Goal: Information Seeking & Learning: Learn about a topic

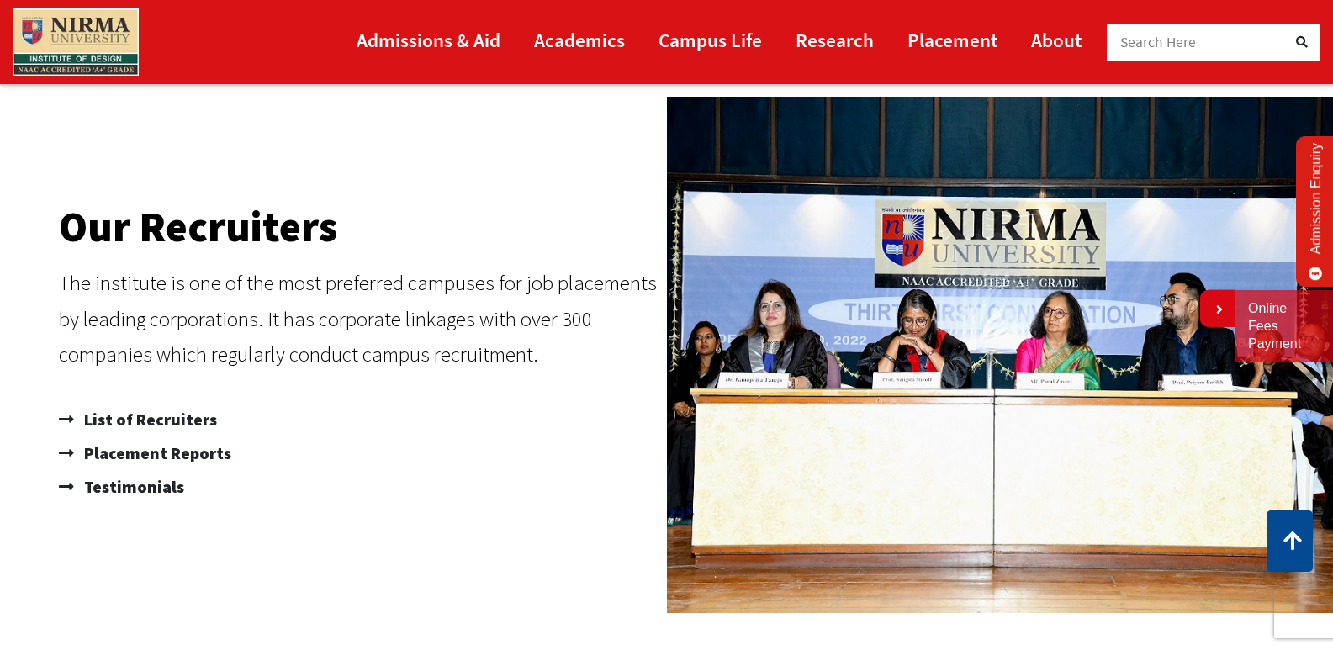
scroll to position [1009, 0]
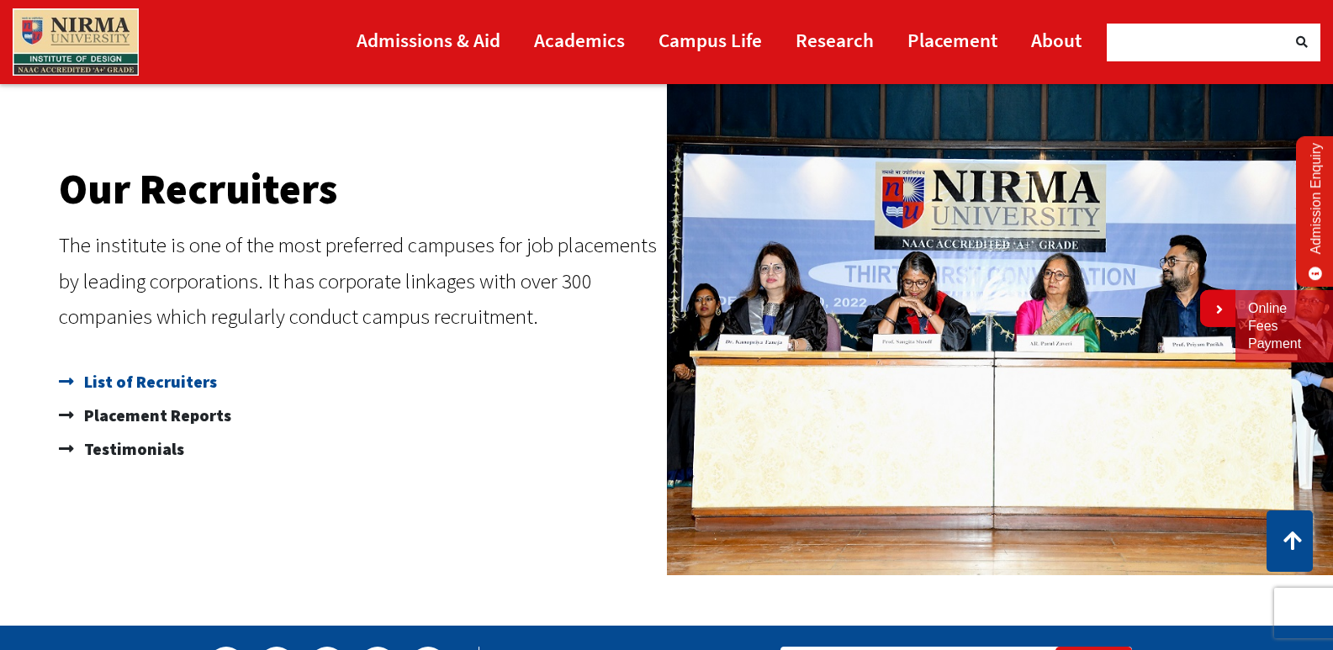
click at [201, 380] on span "List of Recruiters" at bounding box center [148, 382] width 137 height 34
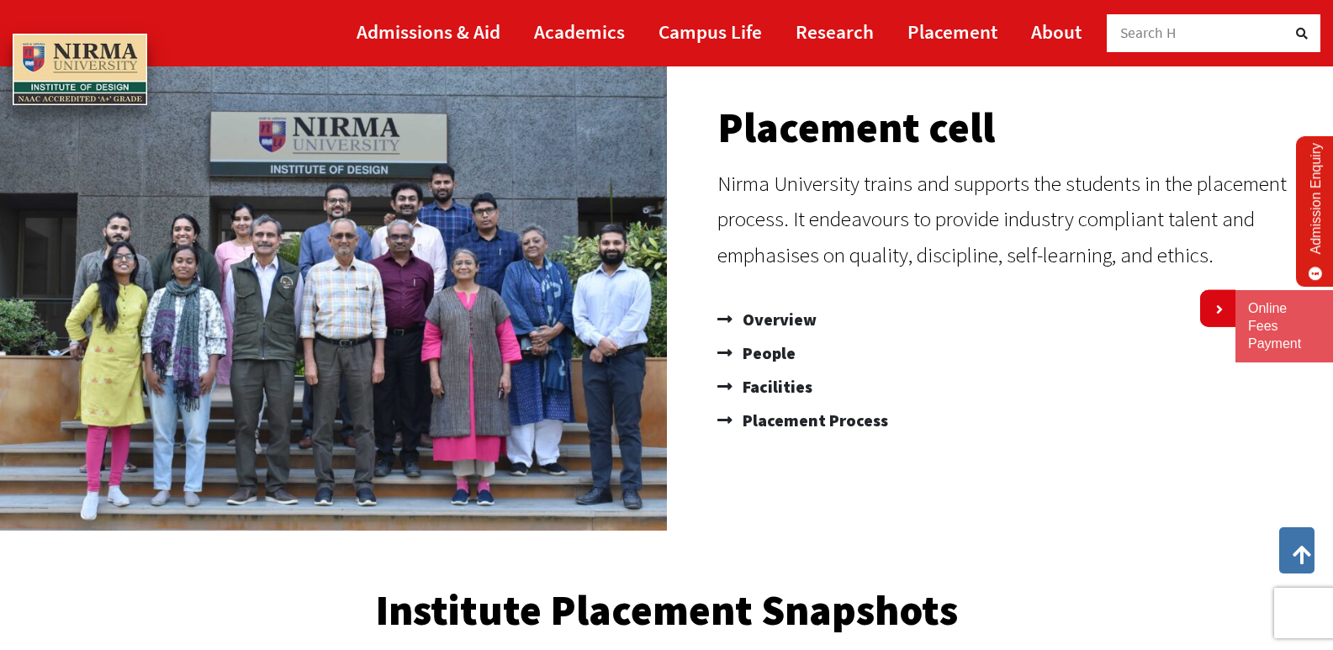
scroll to position [182, 0]
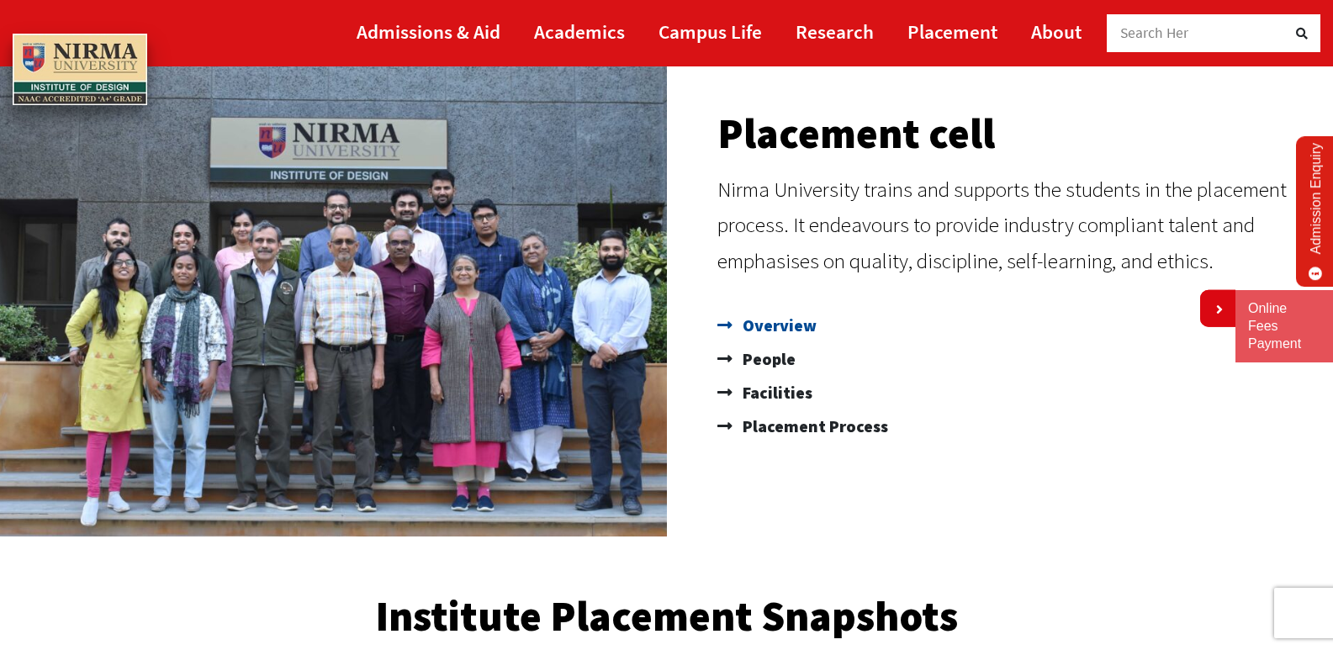
click at [765, 332] on span "Overview" at bounding box center [777, 326] width 78 height 34
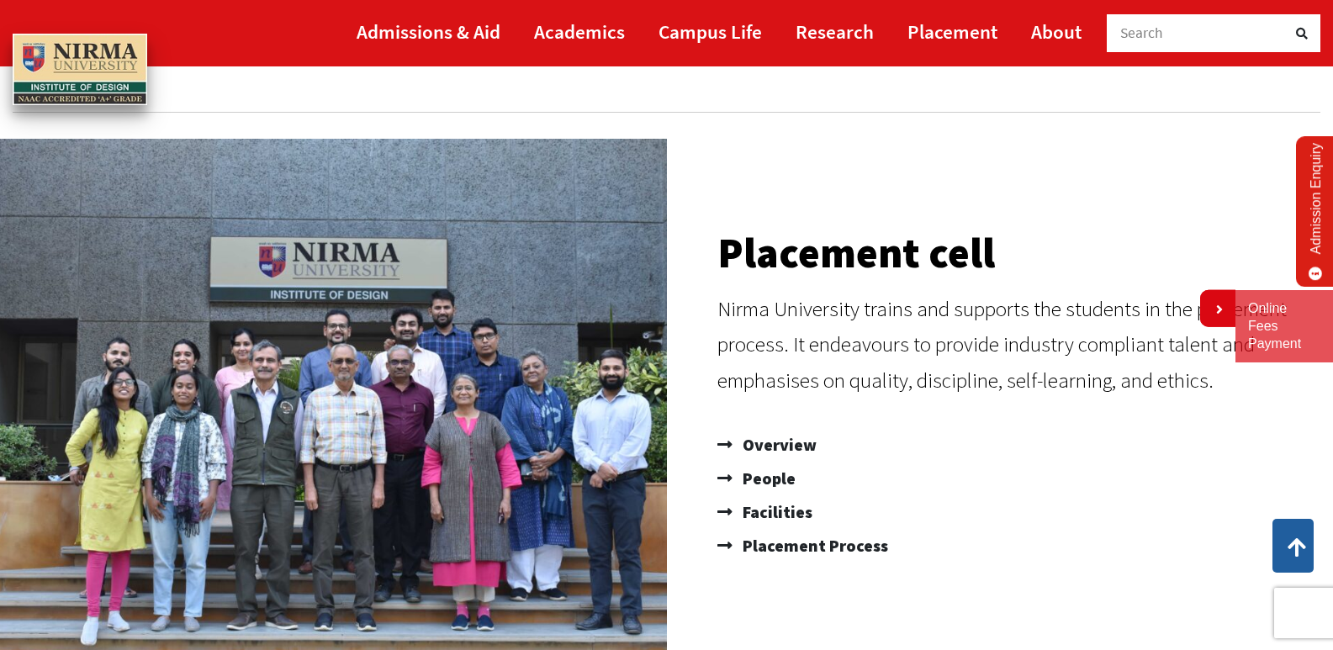
scroll to position [0, 0]
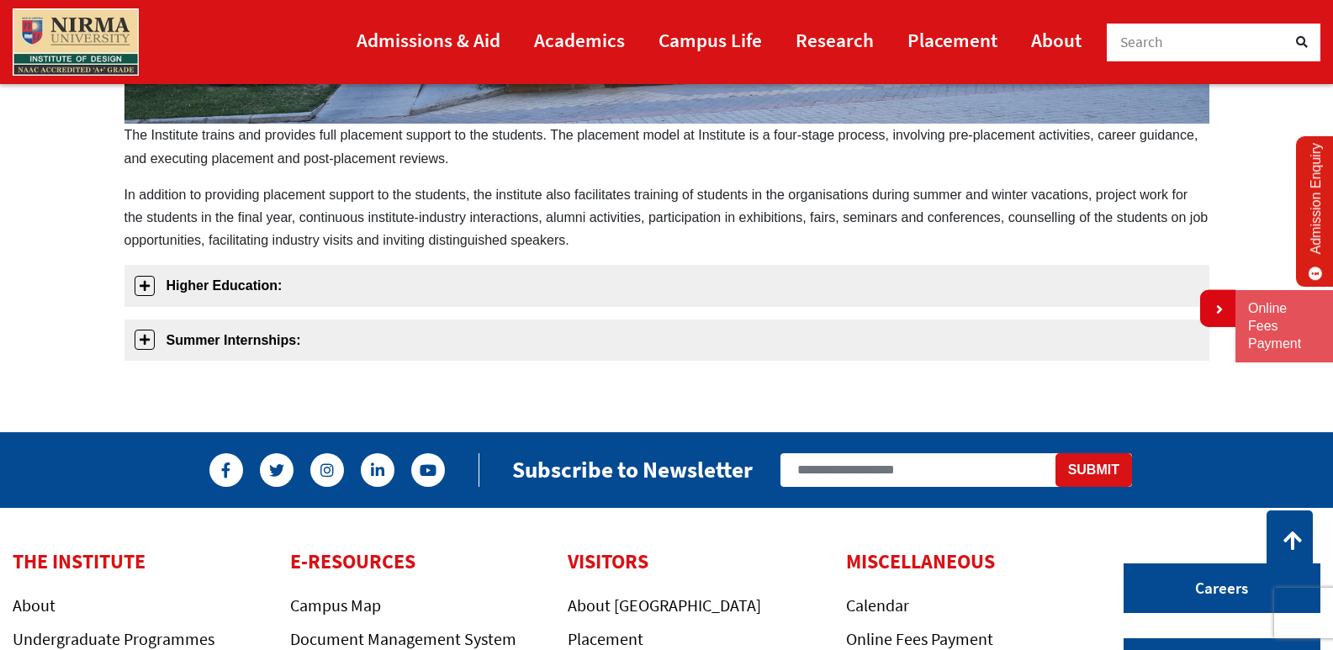
scroll to position [775, 0]
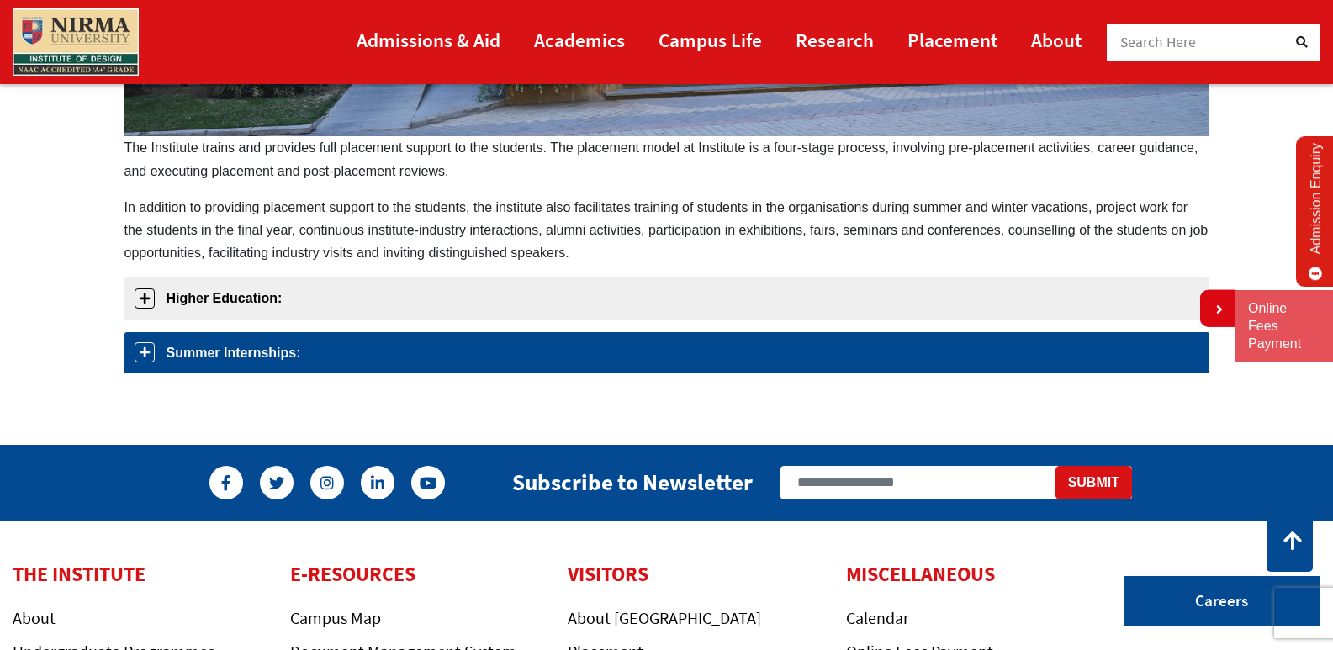
click at [228, 354] on link "Summer Internships:" at bounding box center [666, 352] width 1085 height 41
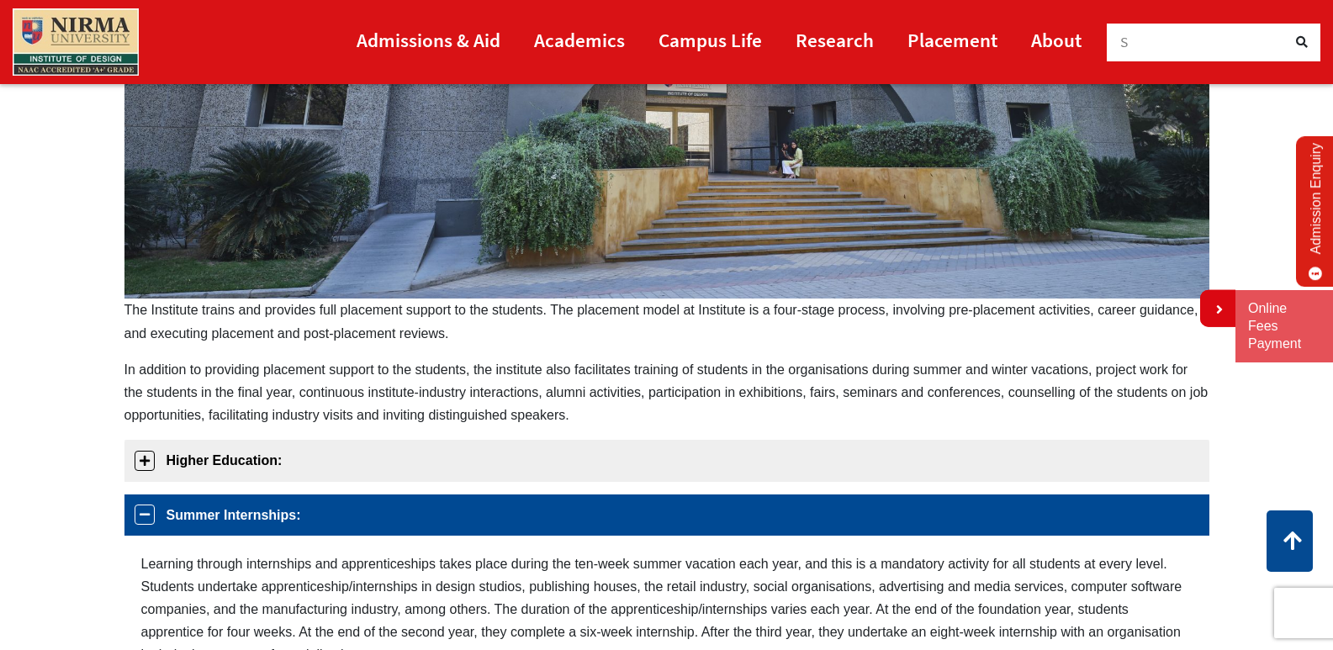
scroll to position [586, 0]
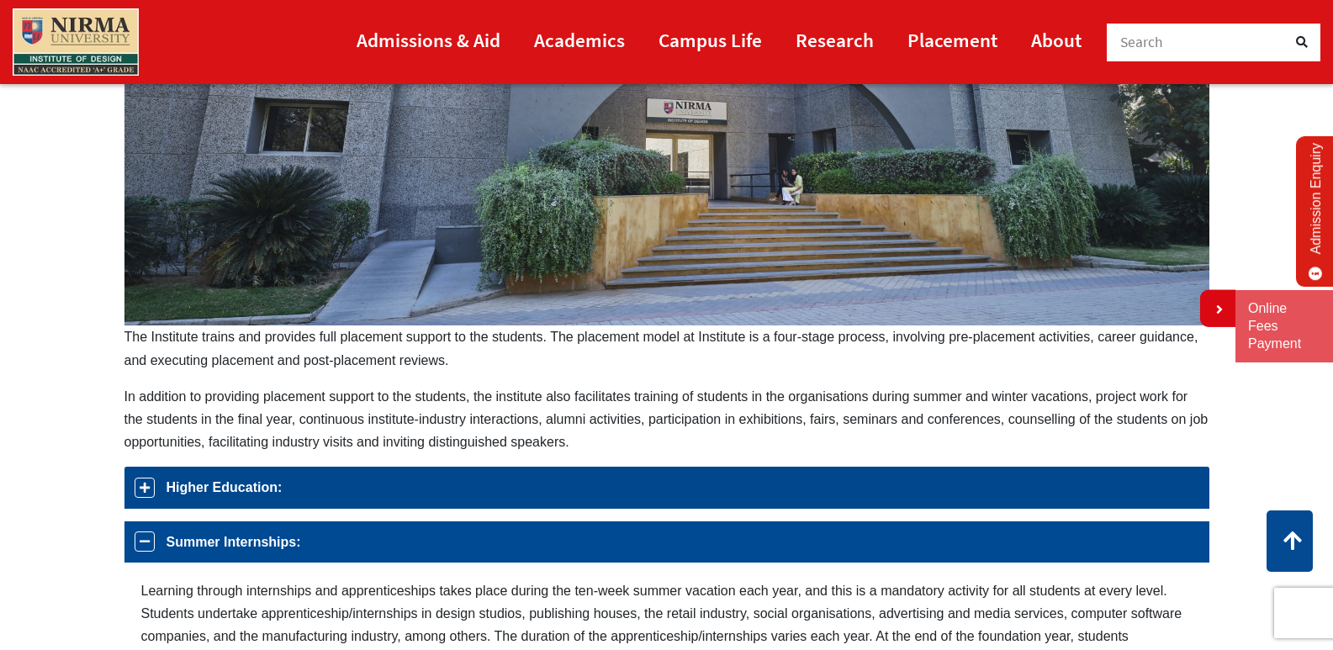
click at [192, 472] on link "Higher Education:" at bounding box center [666, 487] width 1085 height 41
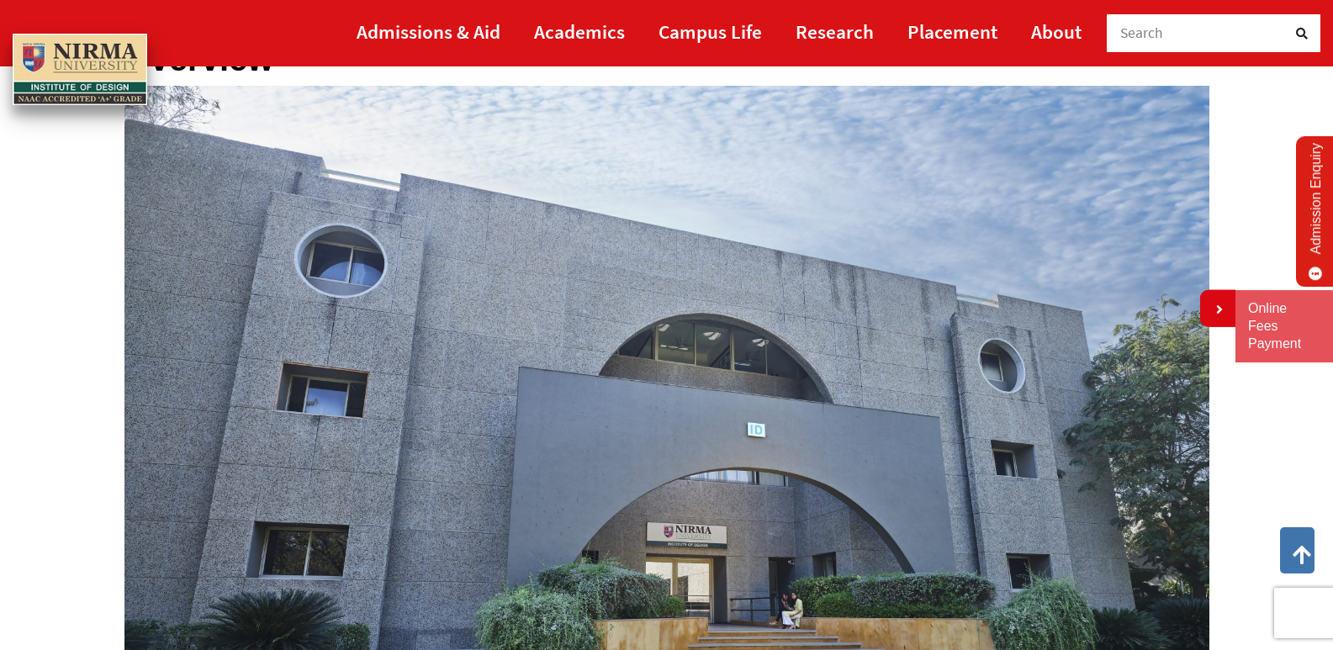
scroll to position [0, 0]
